Goal: Information Seeking & Learning: Check status

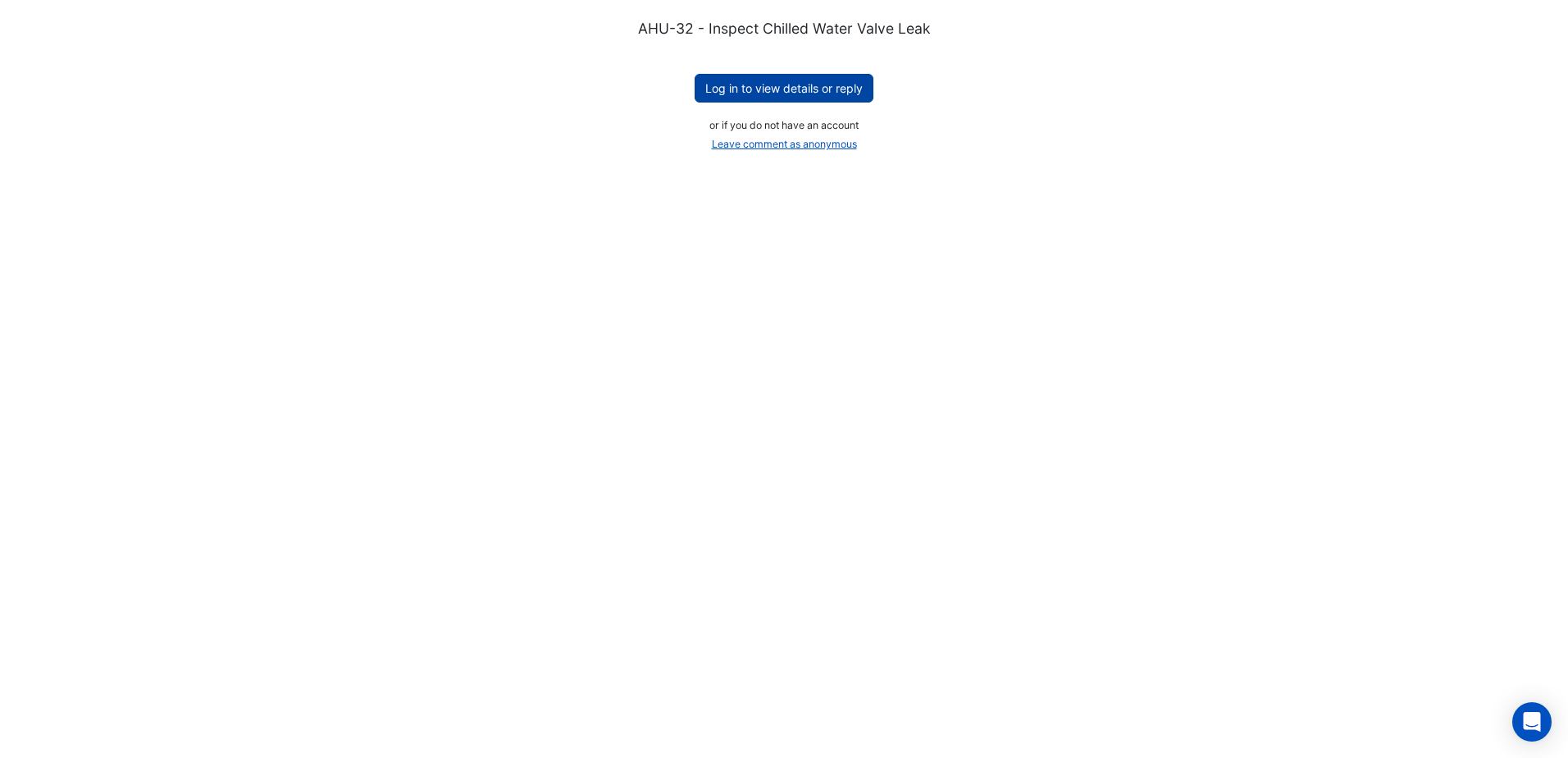
click at [792, 86] on button "Log in to view details or reply" at bounding box center [784, 89] width 179 height 29
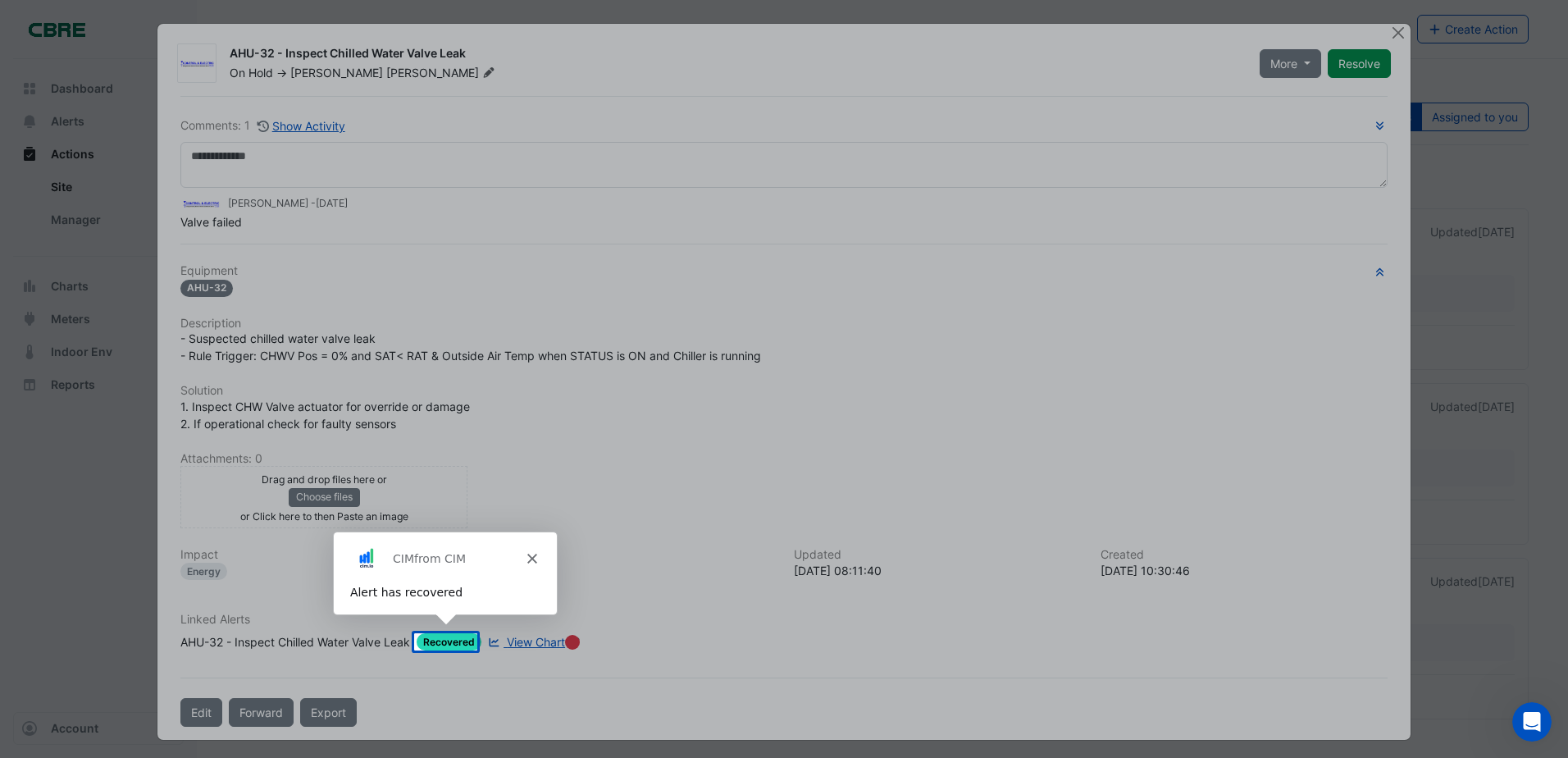
click at [535, 556] on icon "Close" at bounding box center [531, 557] width 10 height 10
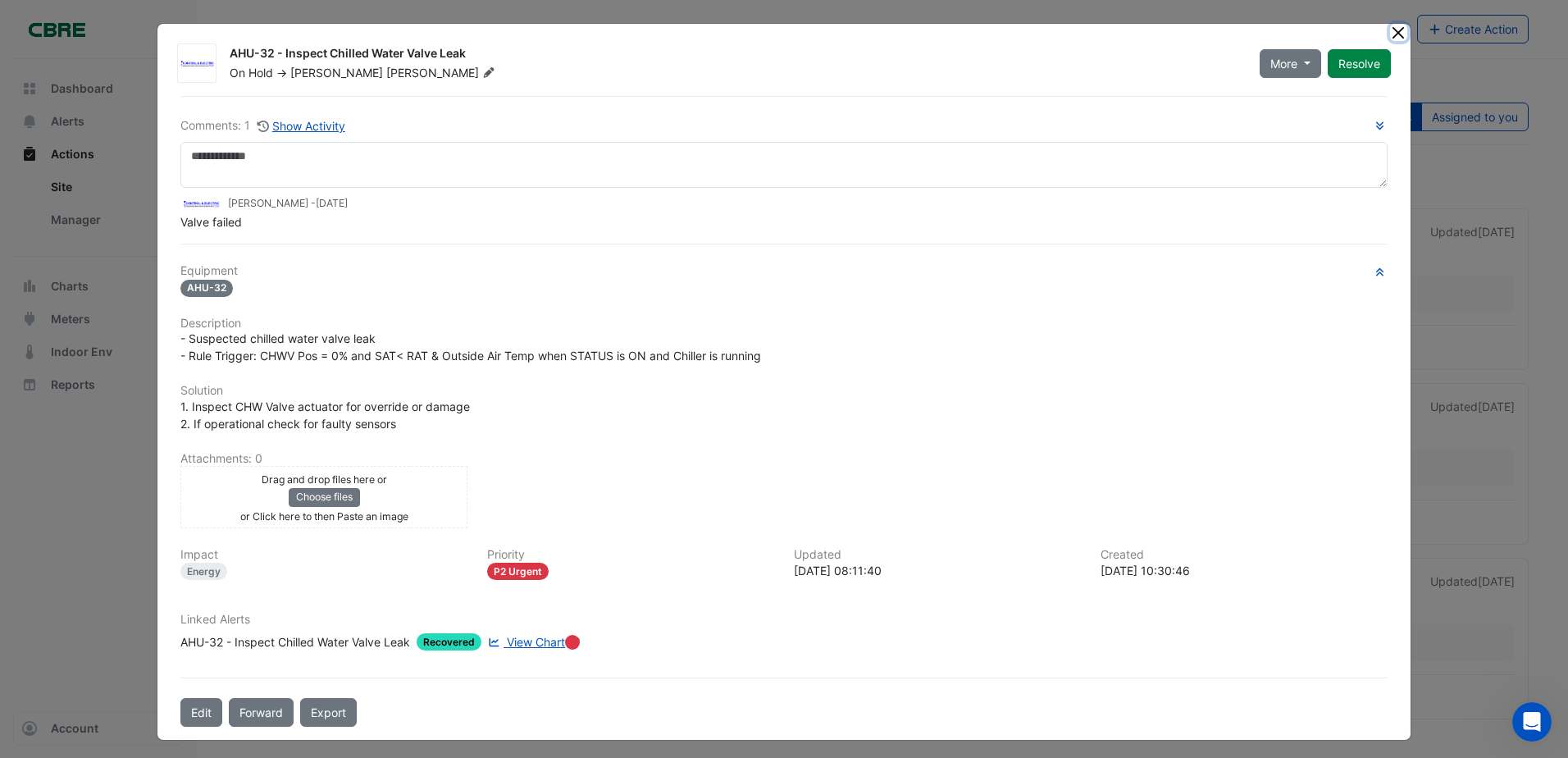
click at [1393, 32] on button "Close" at bounding box center [1398, 32] width 17 height 17
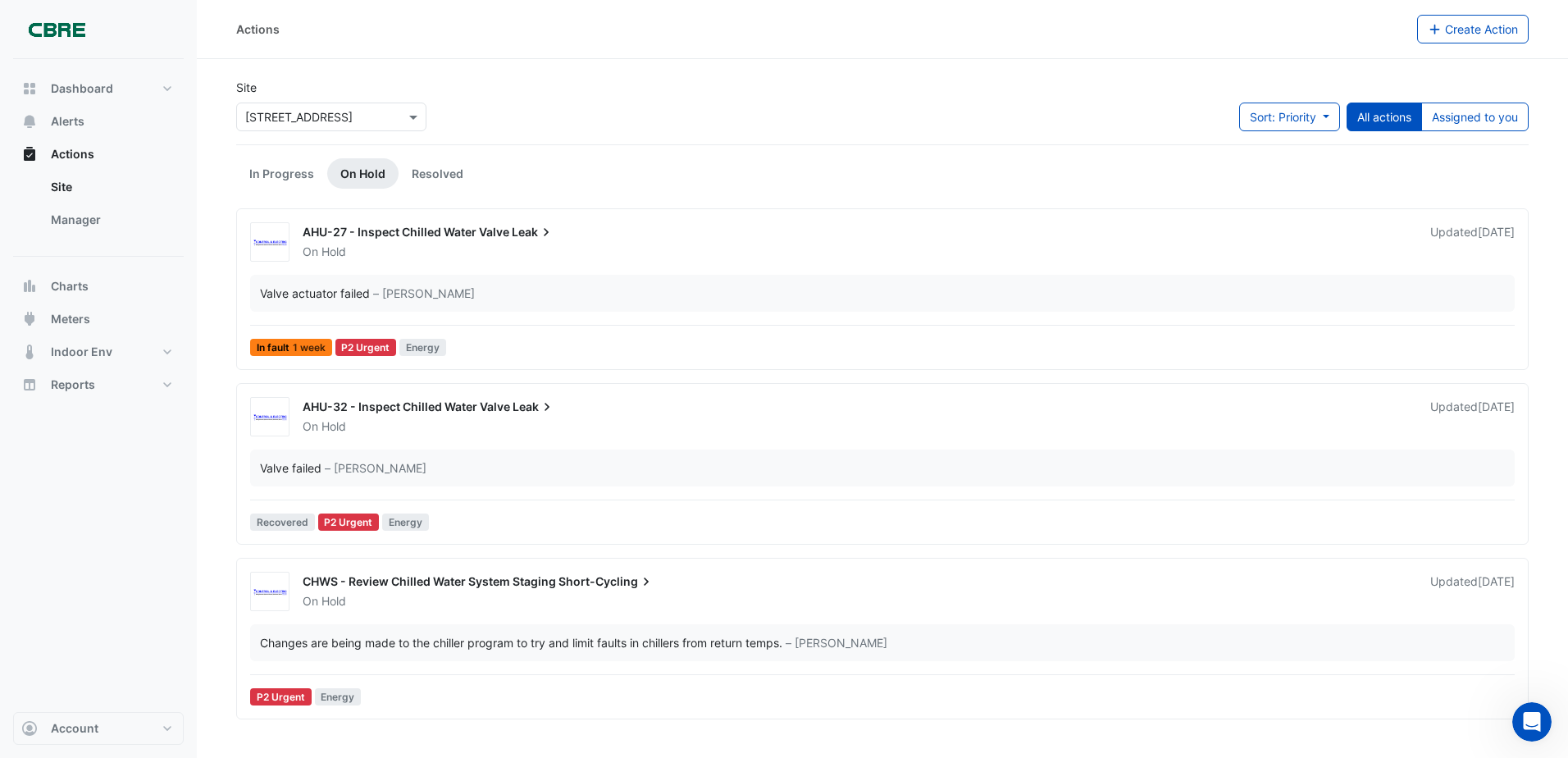
click at [739, 587] on div "CHWS - Review Chilled Water System Staging Short-Cycling" at bounding box center [857, 583] width 1108 height 19
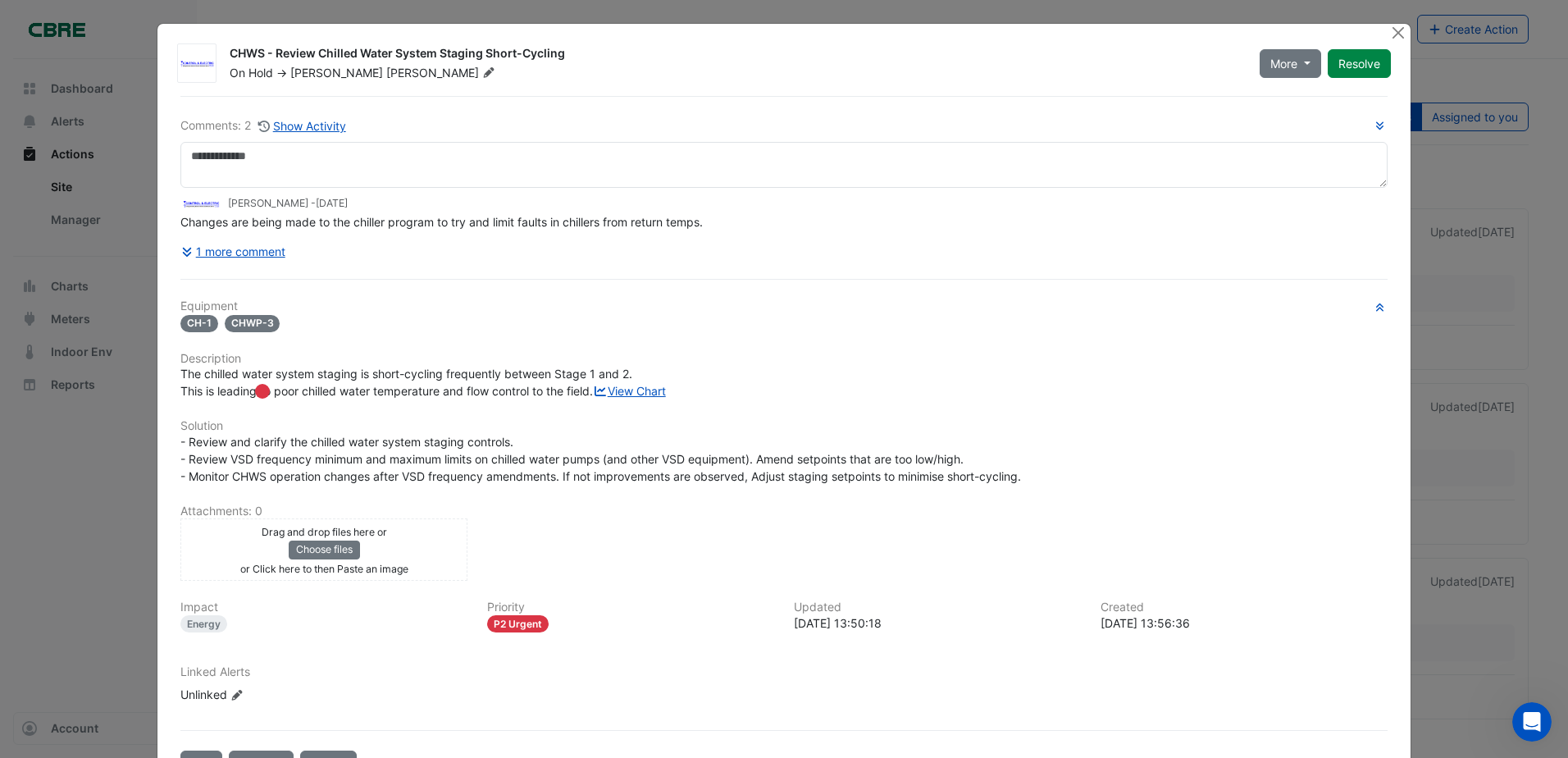
click at [1393, 33] on button "Close" at bounding box center [1398, 32] width 17 height 17
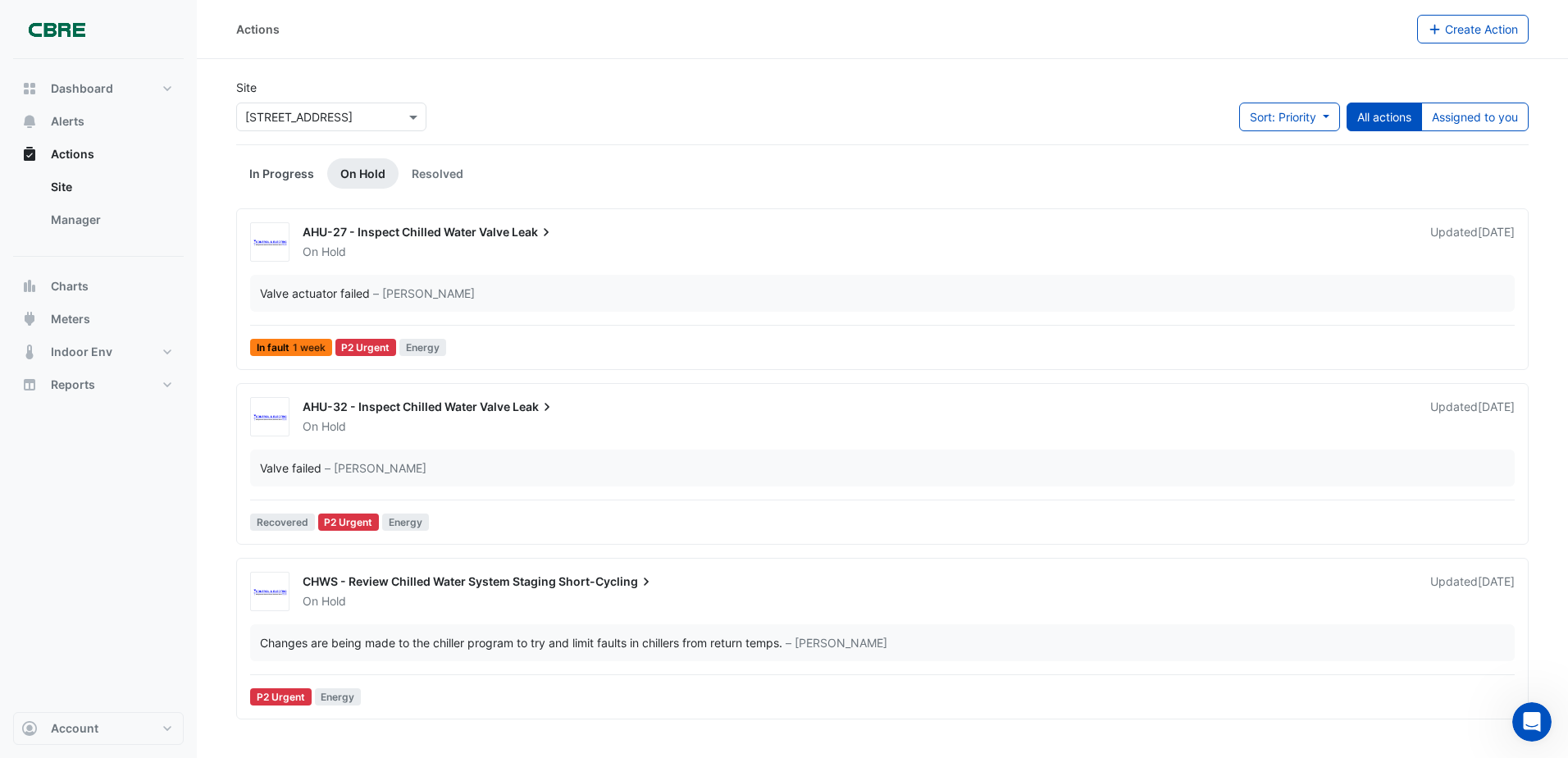
click at [265, 169] on link "In Progress" at bounding box center [282, 174] width 91 height 30
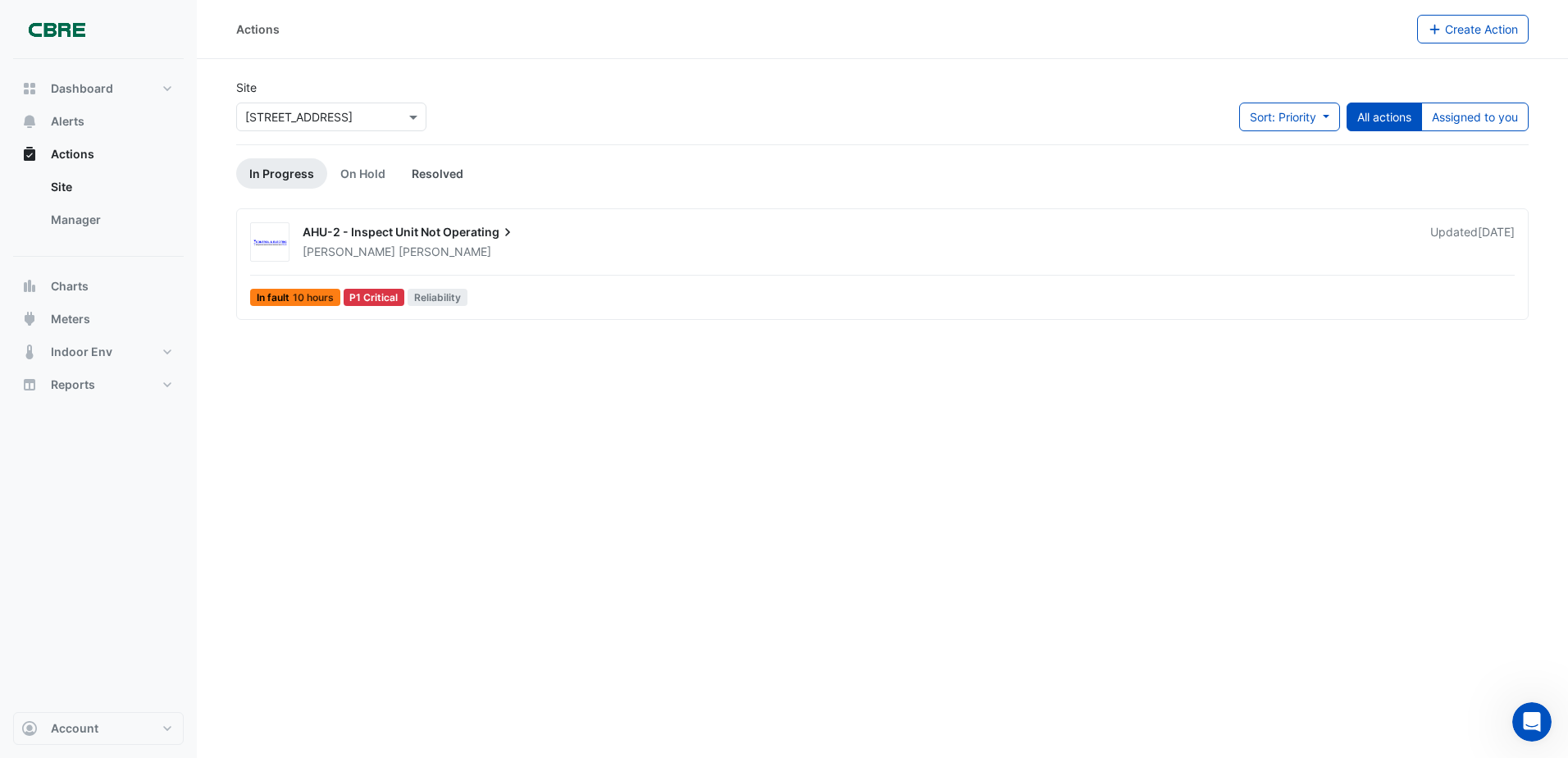
click at [428, 176] on link "Resolved" at bounding box center [438, 174] width 78 height 30
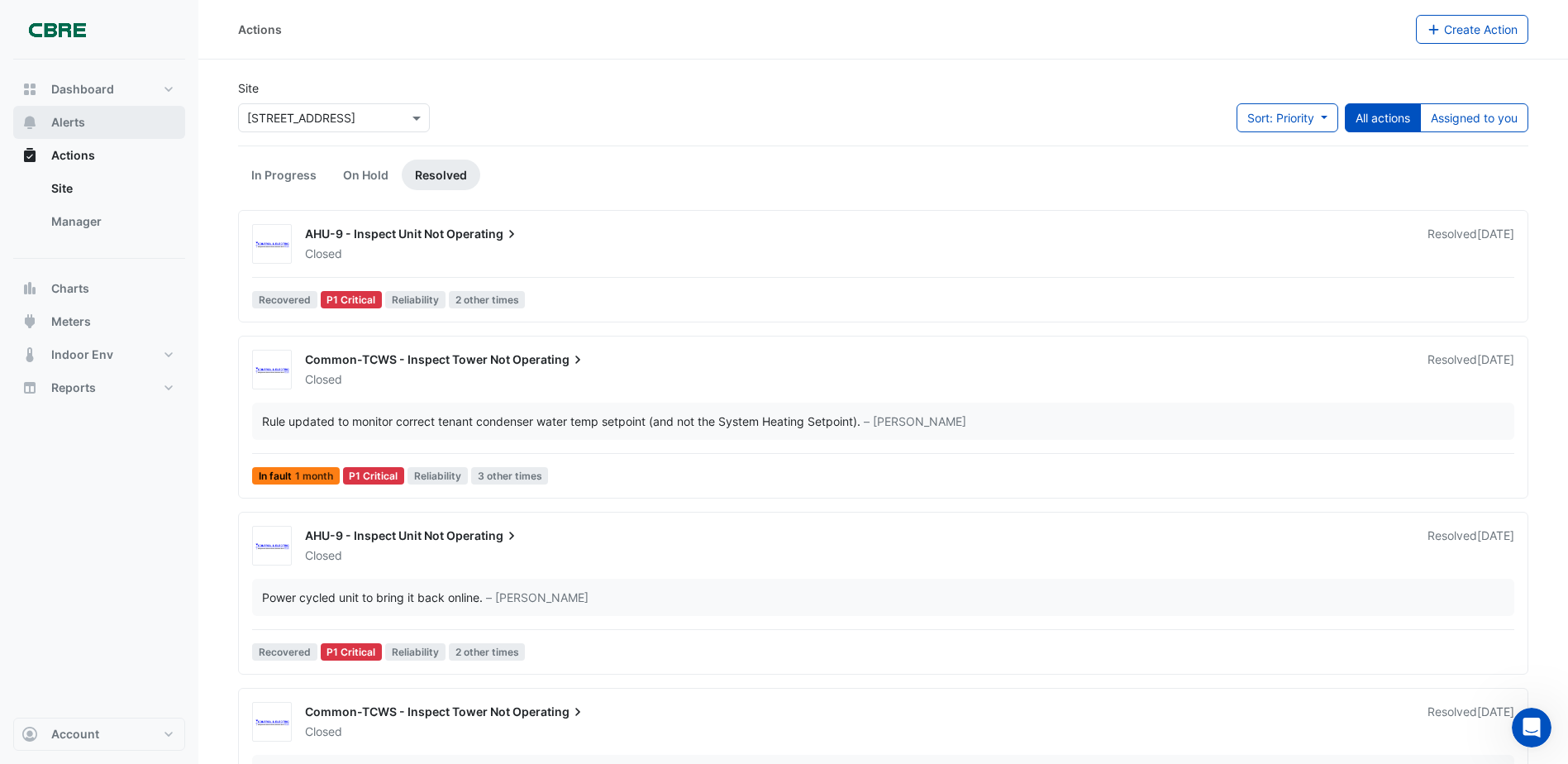
click at [82, 119] on span "Alerts" at bounding box center [68, 122] width 34 height 16
